Goal: Information Seeking & Learning: Learn about a topic

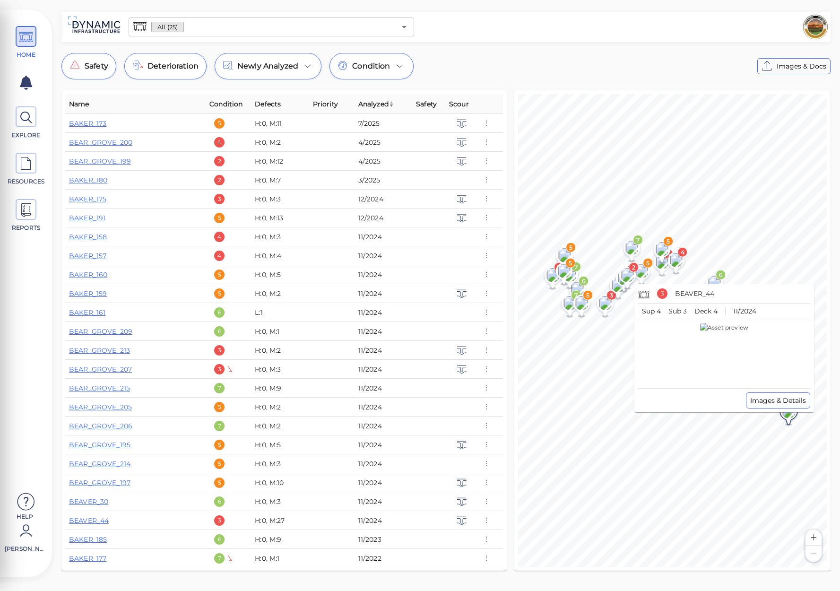
click at [790, 413] on image at bounding box center [788, 411] width 19 height 14
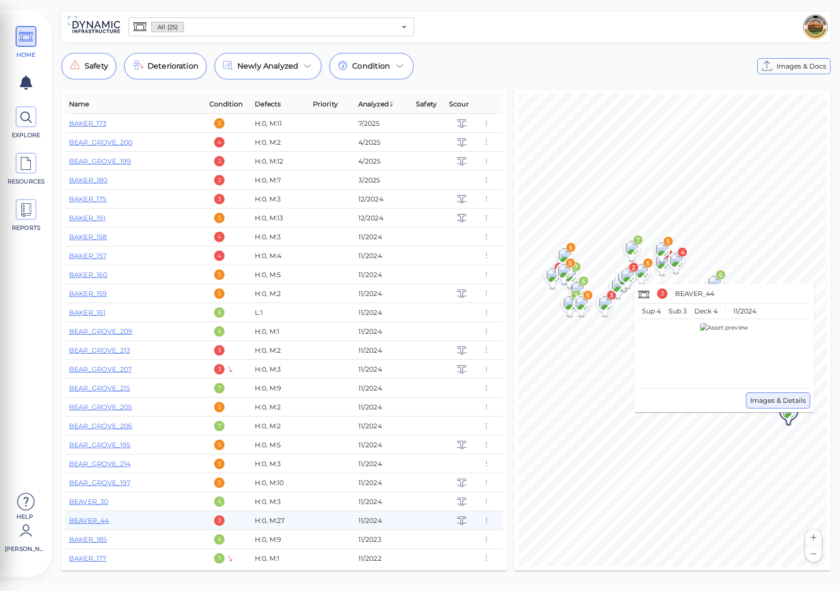
click at [783, 398] on span "Images & Details" at bounding box center [778, 400] width 56 height 11
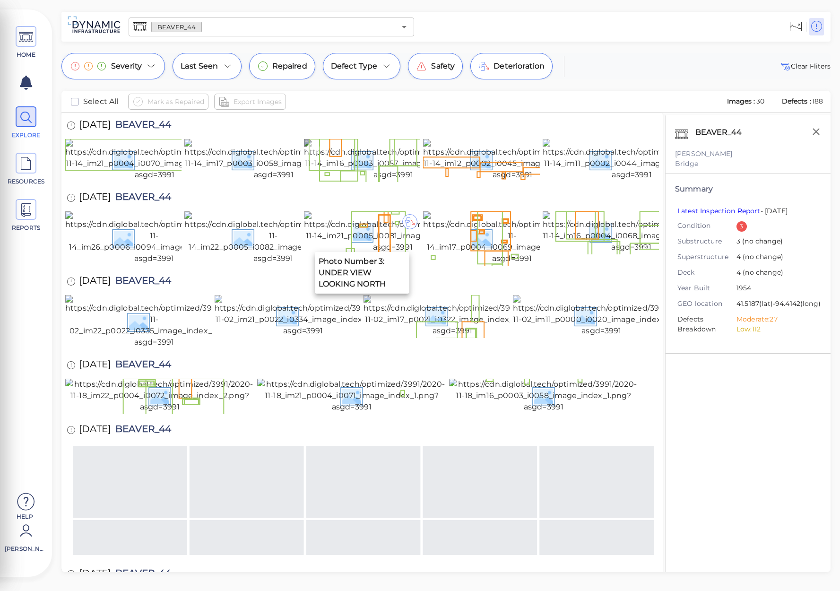
click at [337, 181] on img at bounding box center [393, 160] width 179 height 42
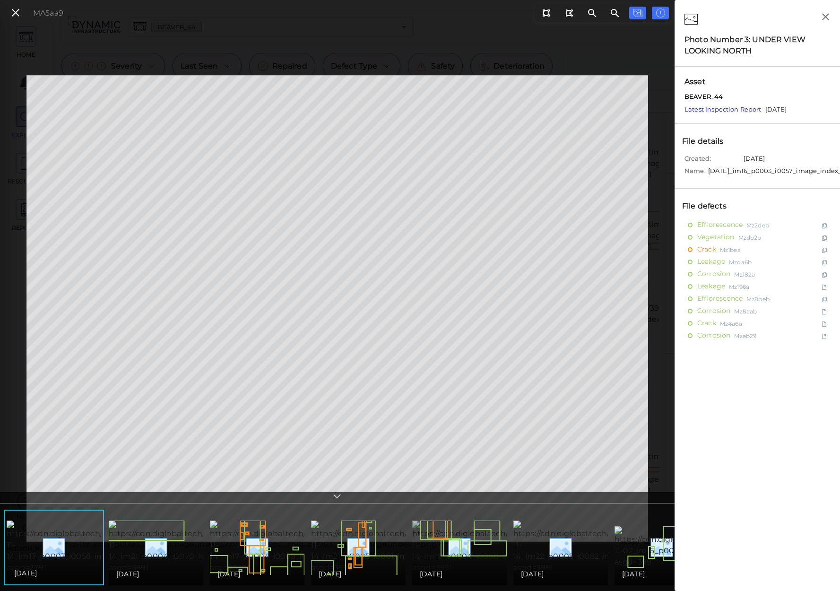
click at [472, 551] on img at bounding box center [499, 546] width 174 height 53
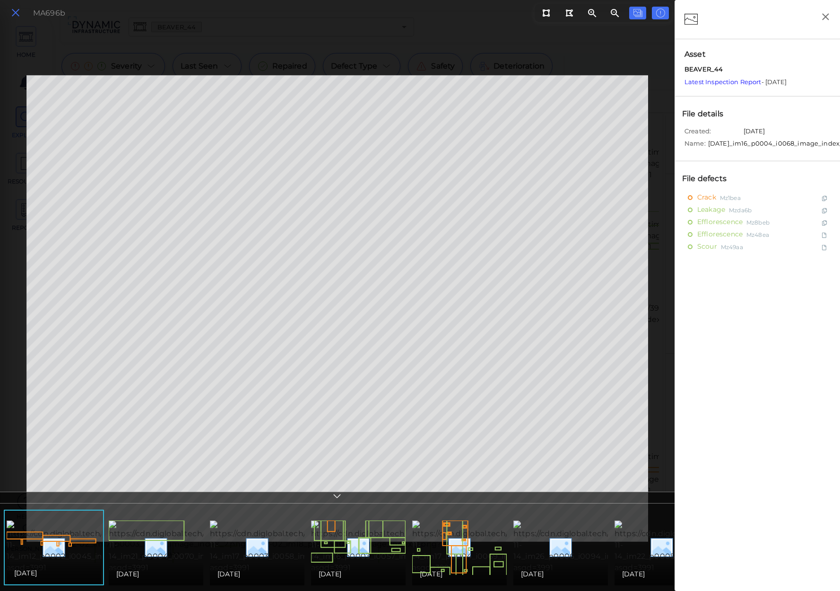
click at [15, 11] on icon at bounding box center [15, 13] width 10 height 13
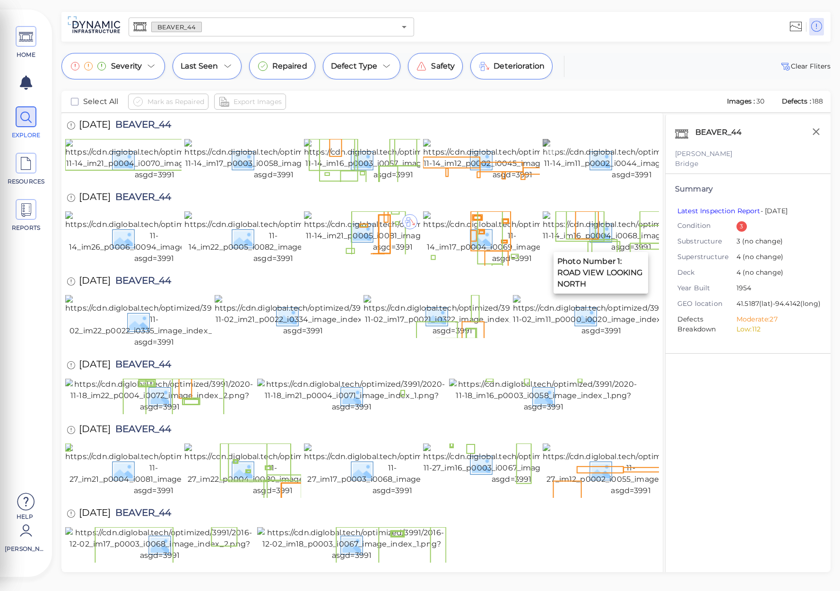
click at [567, 181] on img at bounding box center [632, 160] width 179 height 42
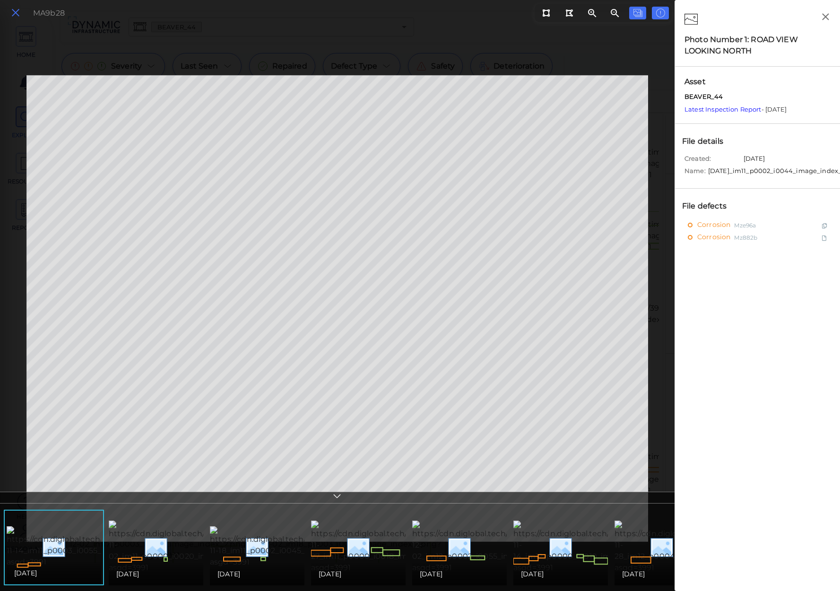
click at [16, 13] on icon at bounding box center [15, 13] width 10 height 13
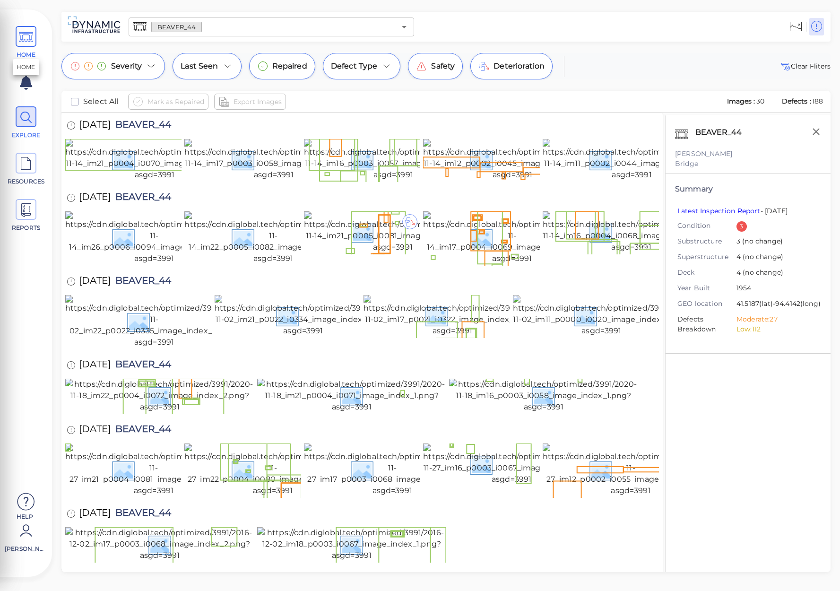
click at [26, 45] on icon at bounding box center [26, 36] width 14 height 21
